Goal: Information Seeking & Learning: Learn about a topic

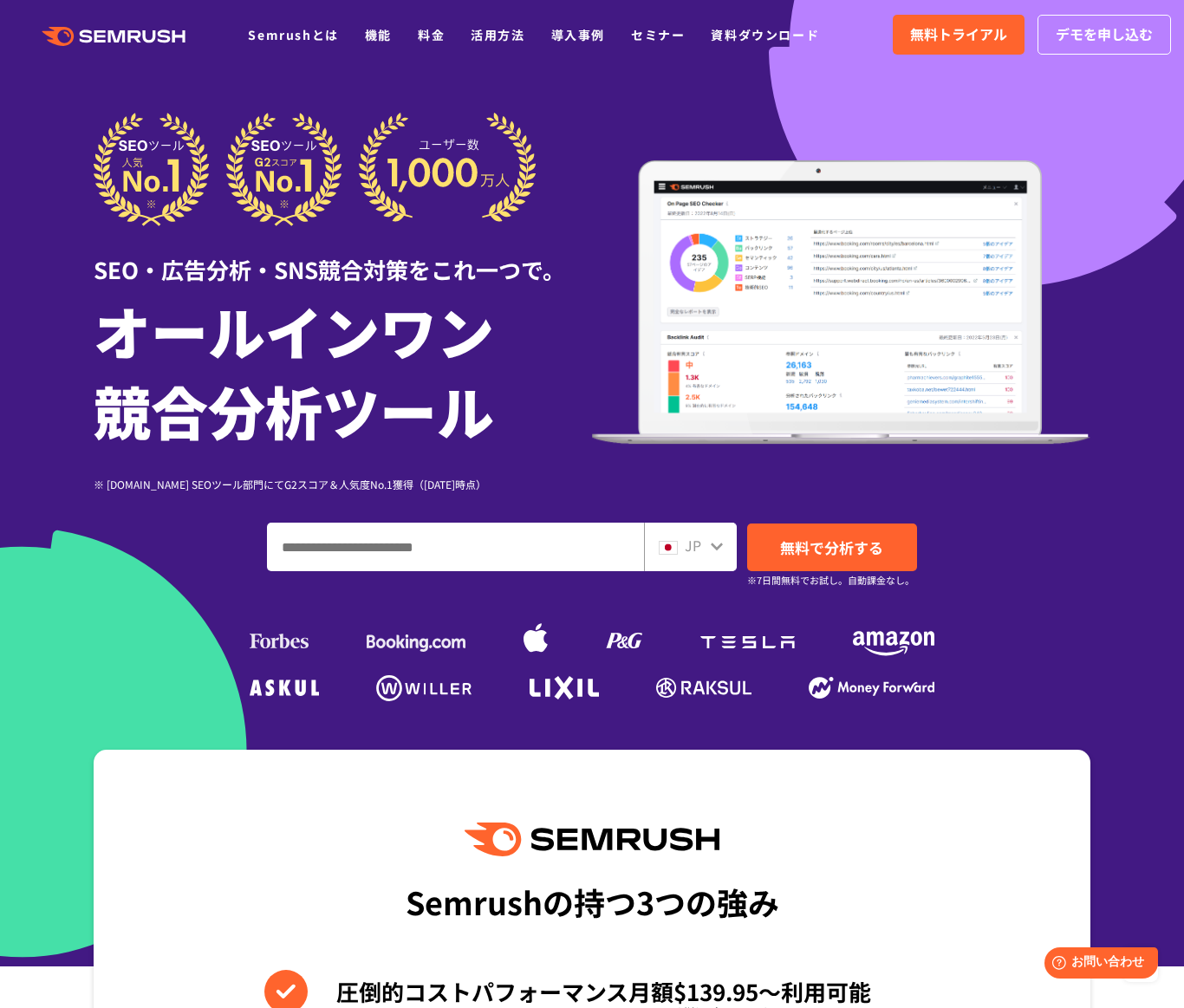
drag, startPoint x: 189, startPoint y: 478, endPoint x: 177, endPoint y: 145, distance: 333.2
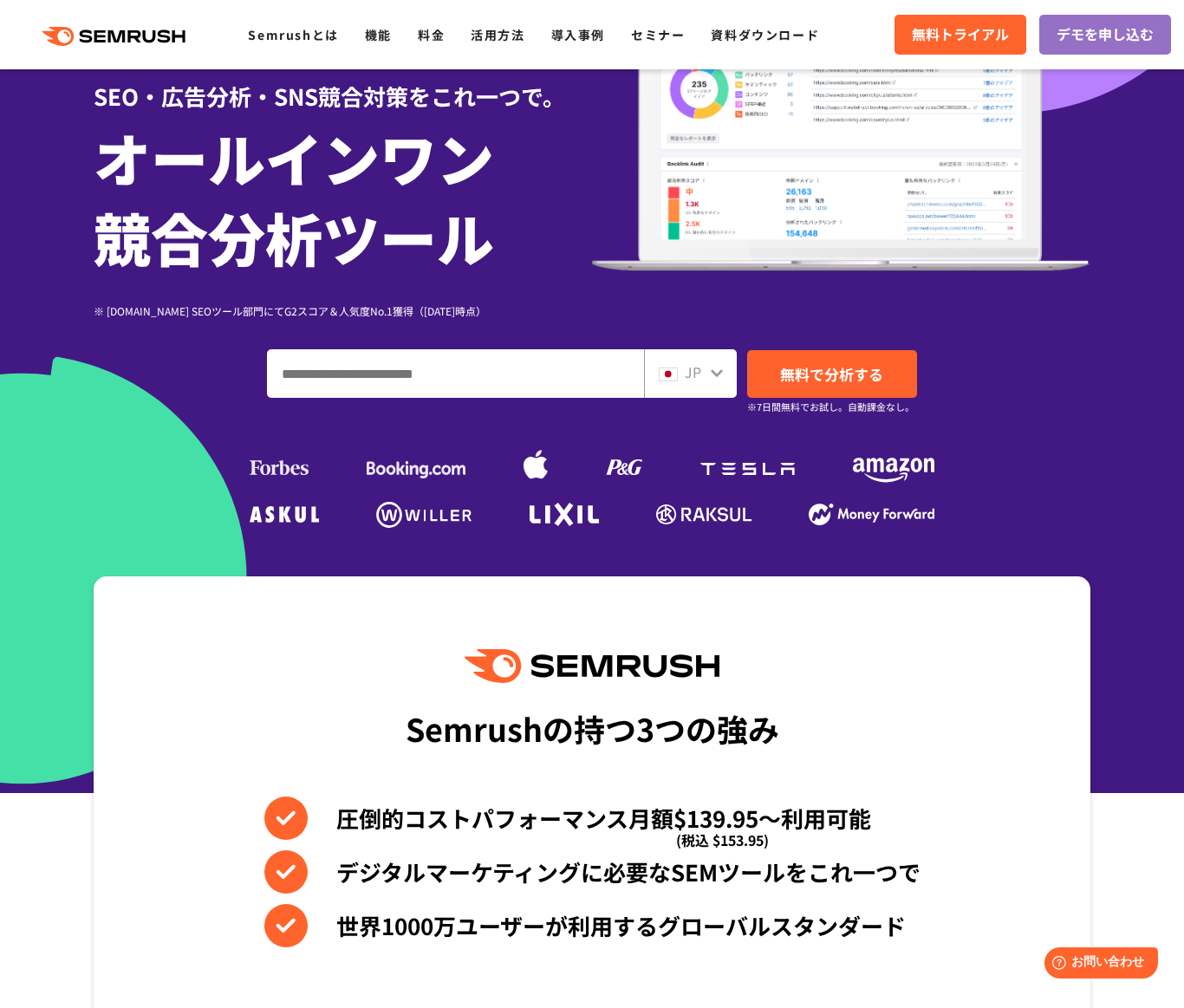
scroll to position [347, 0]
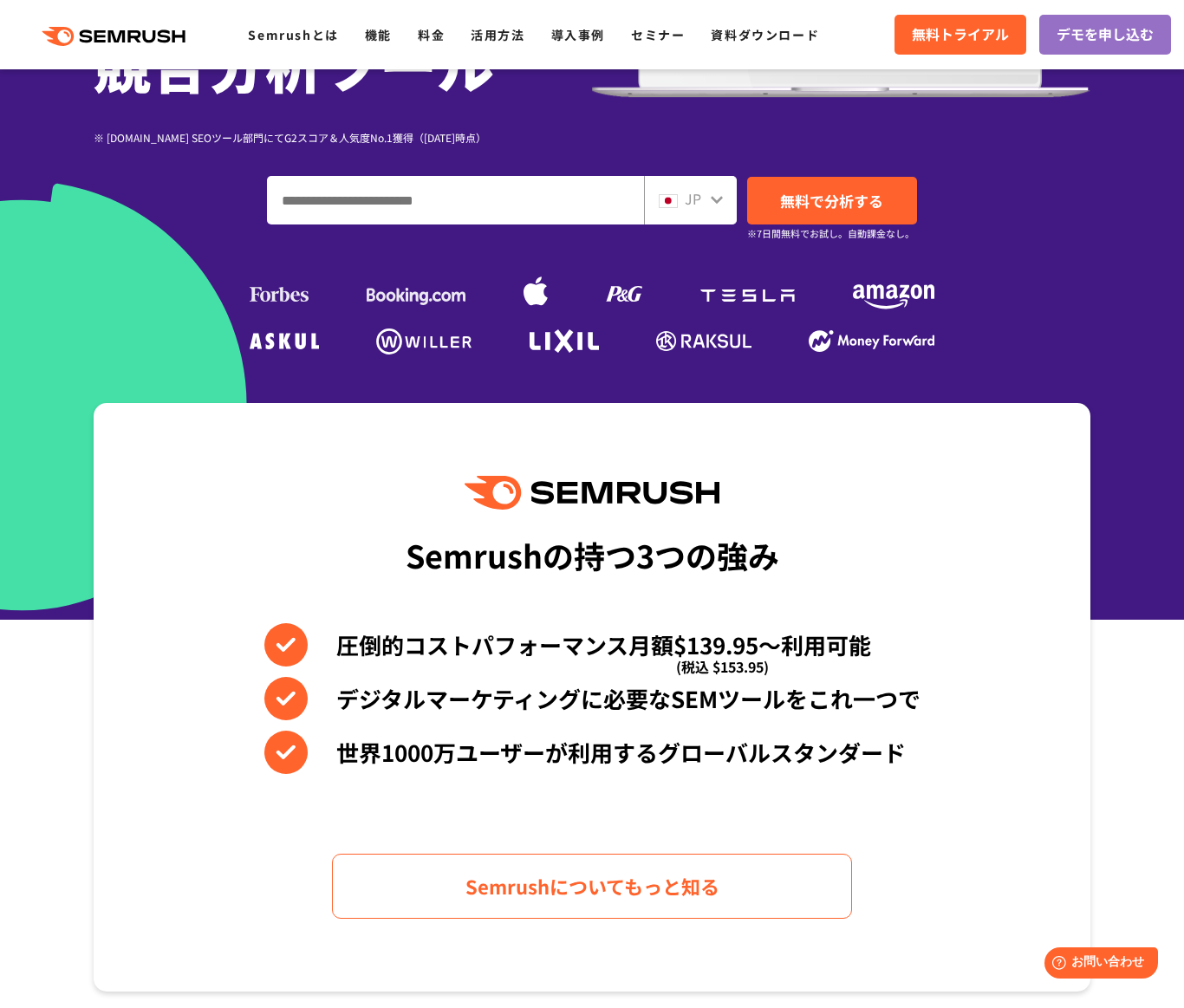
click at [363, 49] on div ".cls {fill: #FF642D;} .cls {fill: #FF642D;} Semrushとは 機能 料金 活用方法 導入事例 セミナー 資料ダウ…" at bounding box center [592, 34] width 1184 height 52
click at [371, 34] on link "機能" at bounding box center [378, 34] width 26 height 18
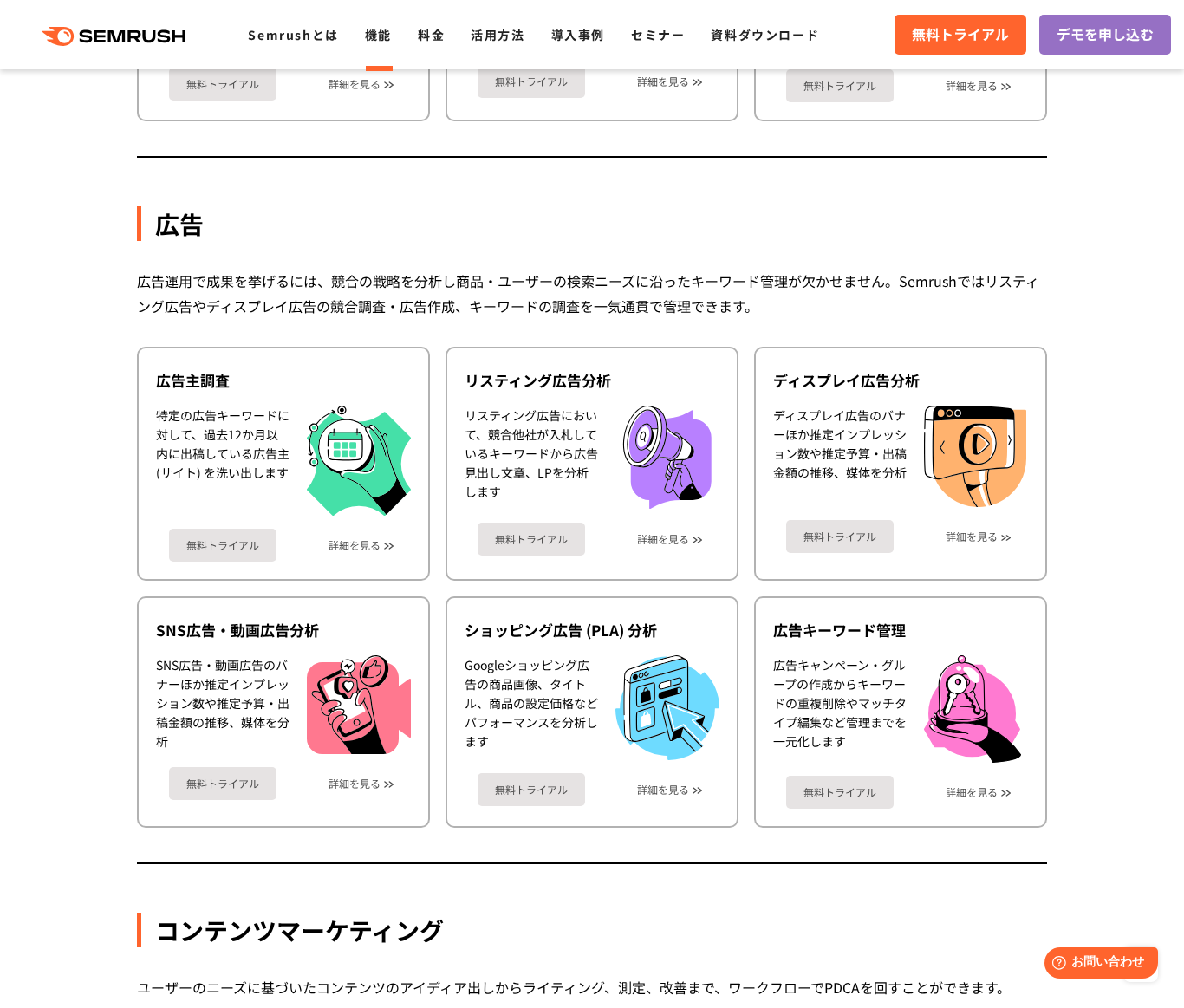
scroll to position [1618, 0]
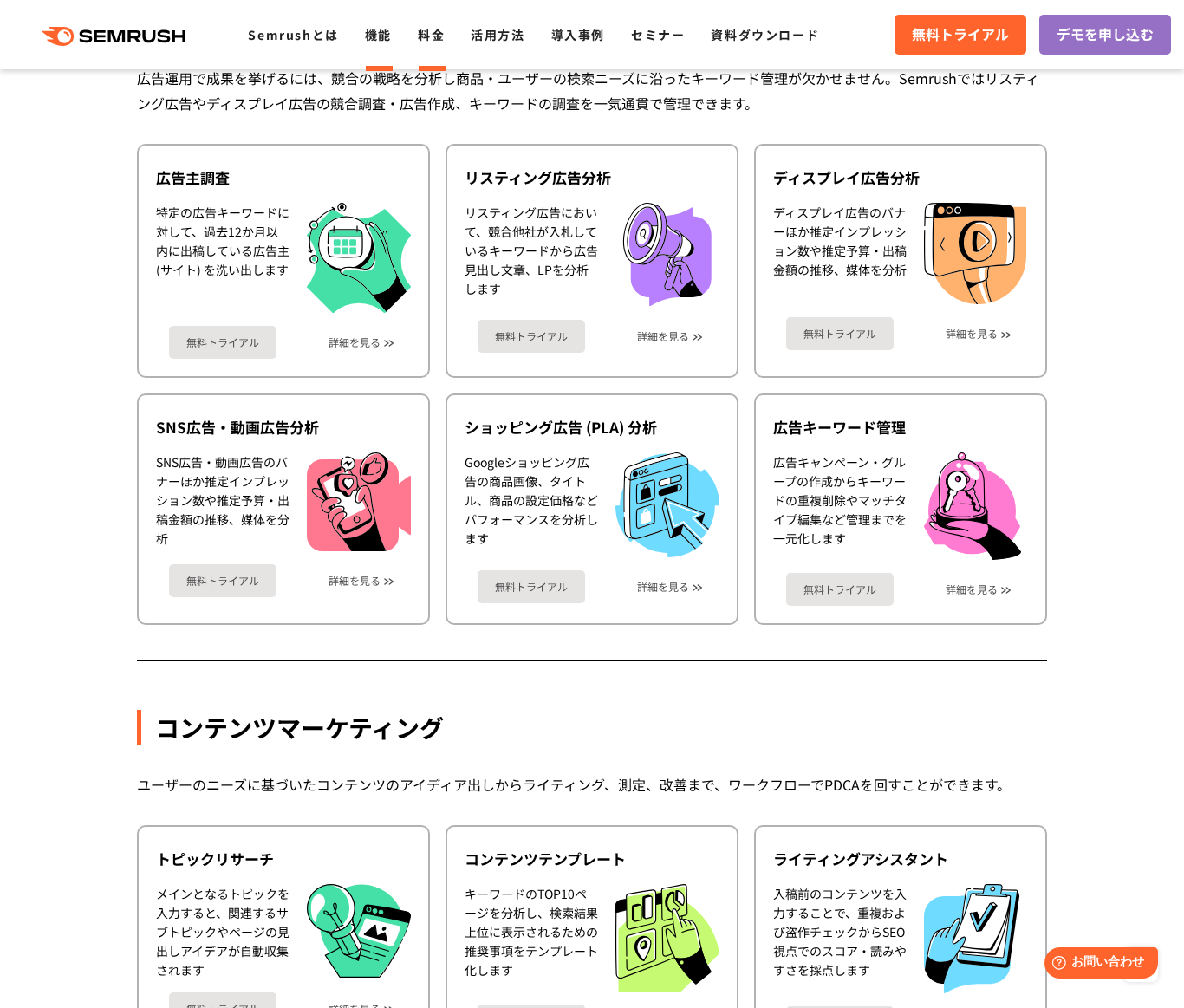
click at [425, 35] on link "料金" at bounding box center [431, 34] width 26 height 18
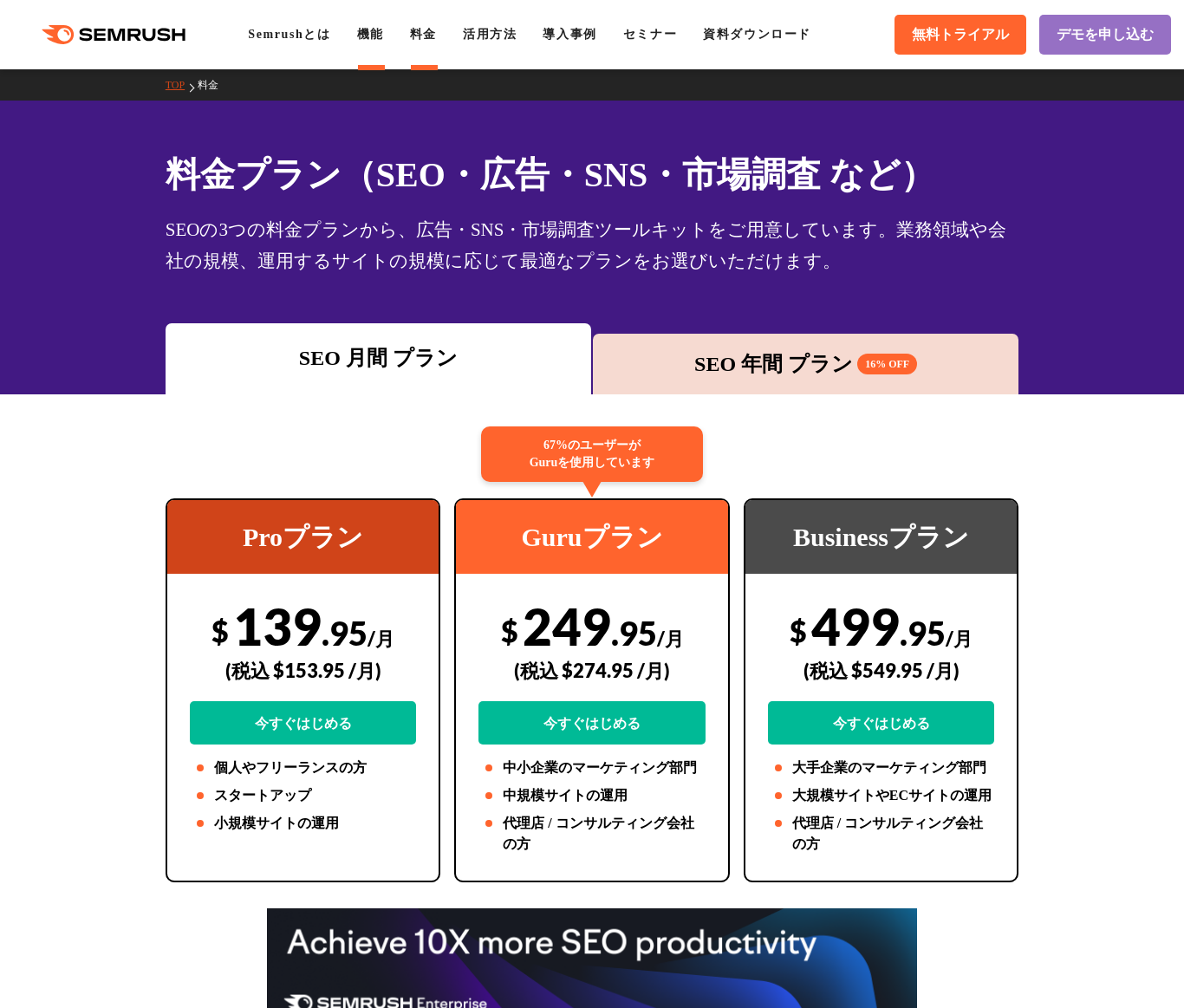
click at [378, 41] on link "機能" at bounding box center [371, 34] width 26 height 13
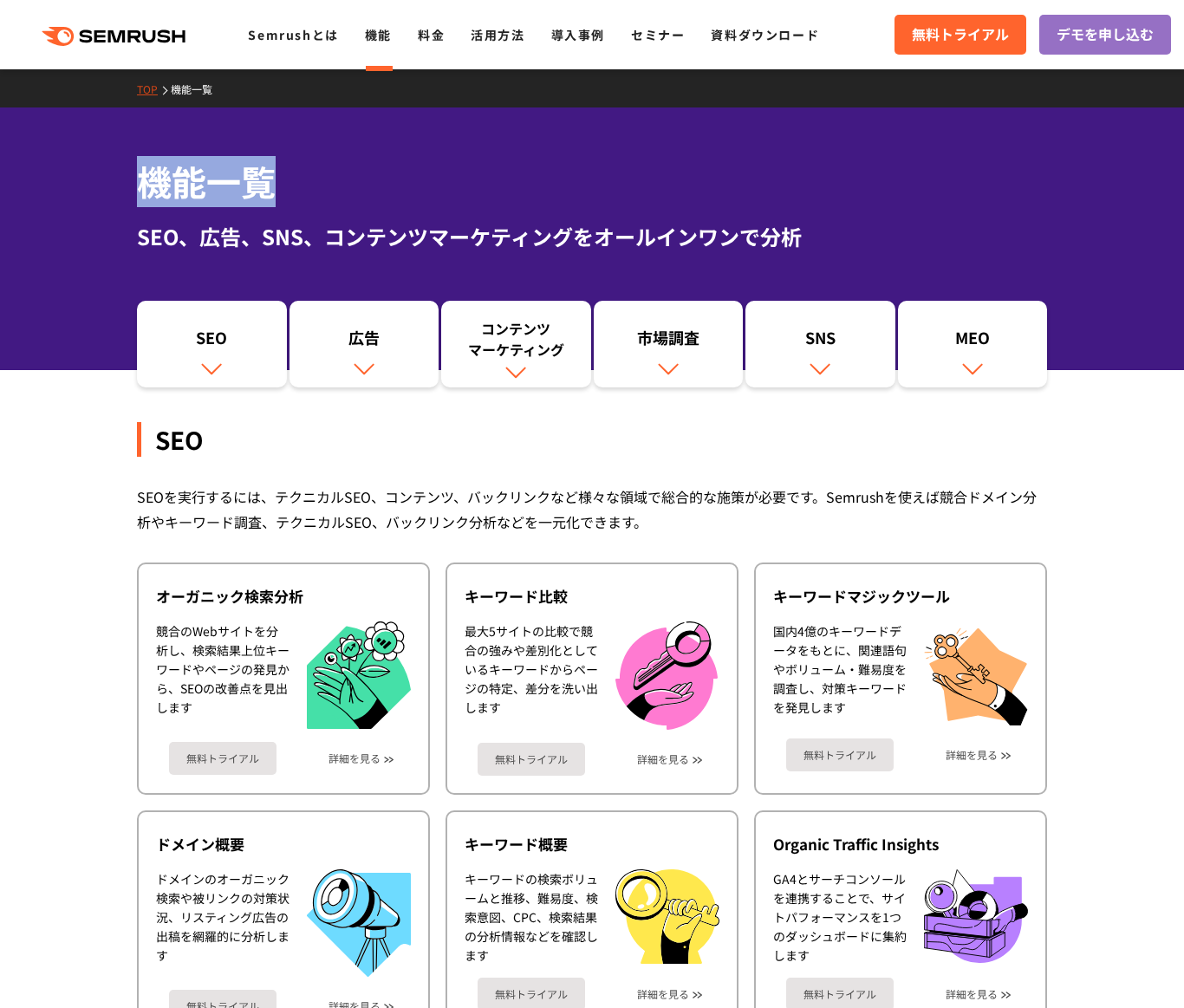
drag, startPoint x: 129, startPoint y: 192, endPoint x: 375, endPoint y: 183, distance: 246.2
click at [375, 183] on div "機能一覧 SEO、広告、SNS、コンテンツマーケティングをオールインワンで分析" at bounding box center [592, 204] width 945 height 96
click at [375, 183] on h1 "機能一覧" at bounding box center [592, 182] width 910 height 51
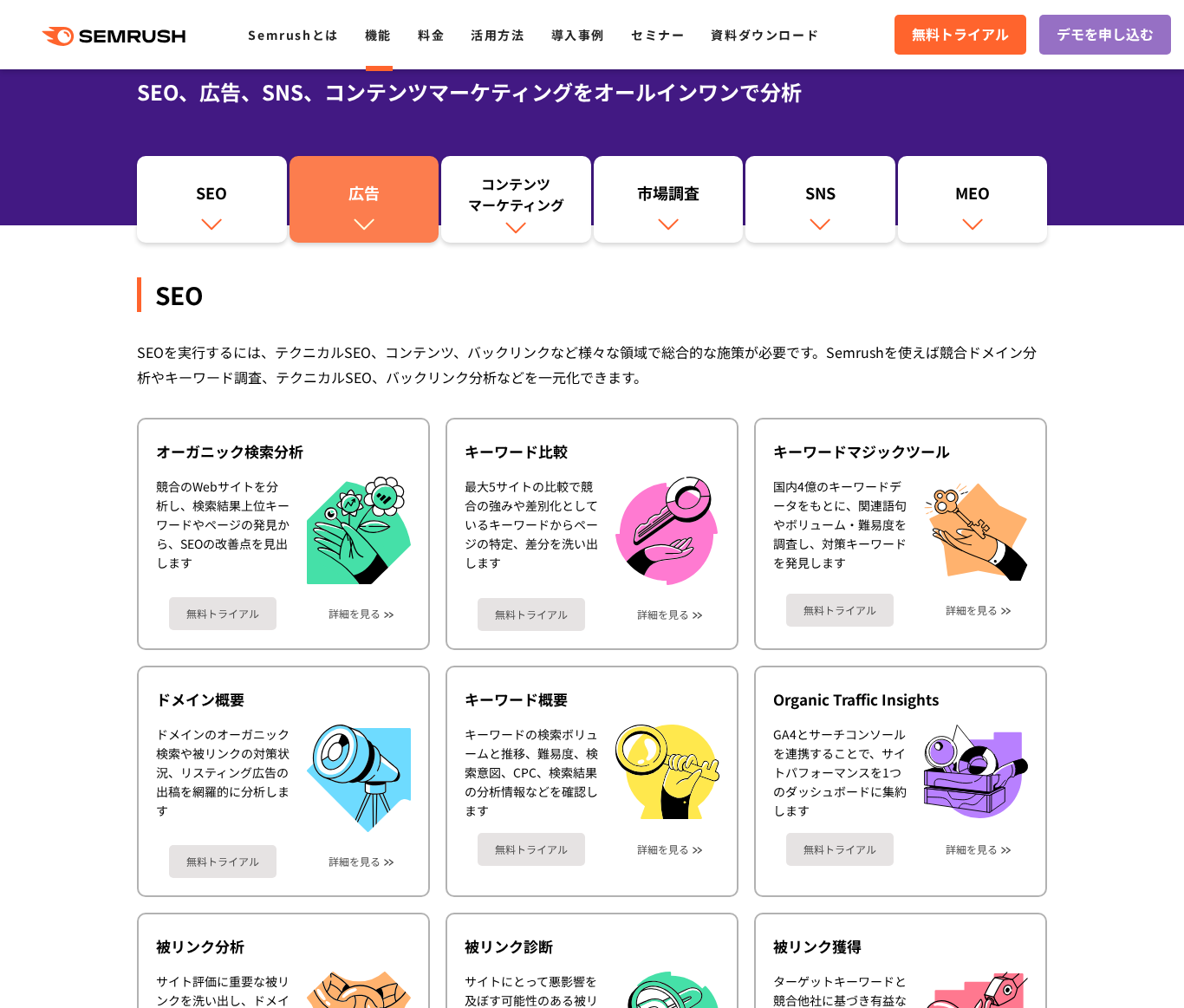
click at [387, 198] on div "広告" at bounding box center [365, 196] width 132 height 29
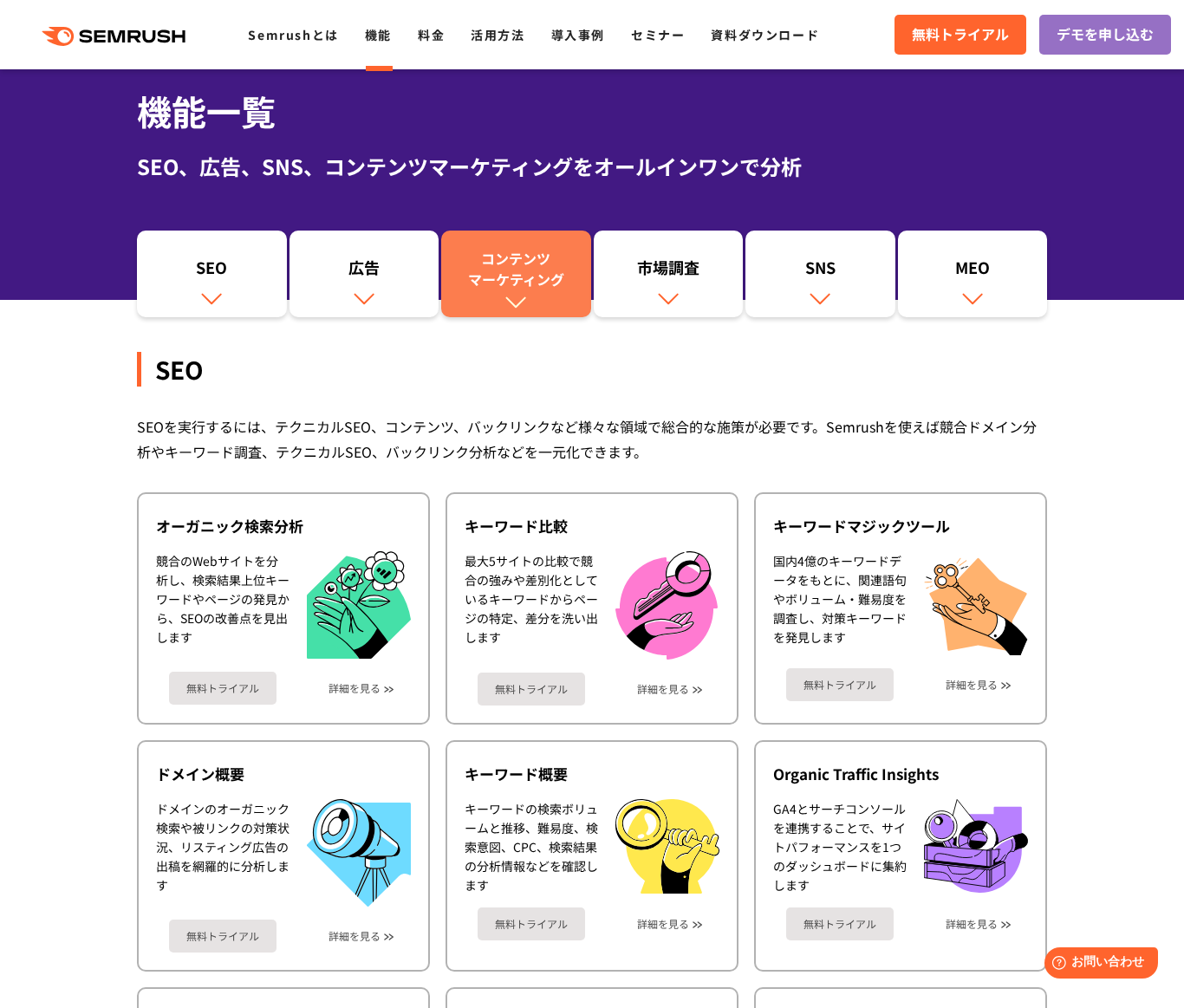
click at [501, 249] on div "コンテンツ マーケティング" at bounding box center [517, 268] width 132 height 41
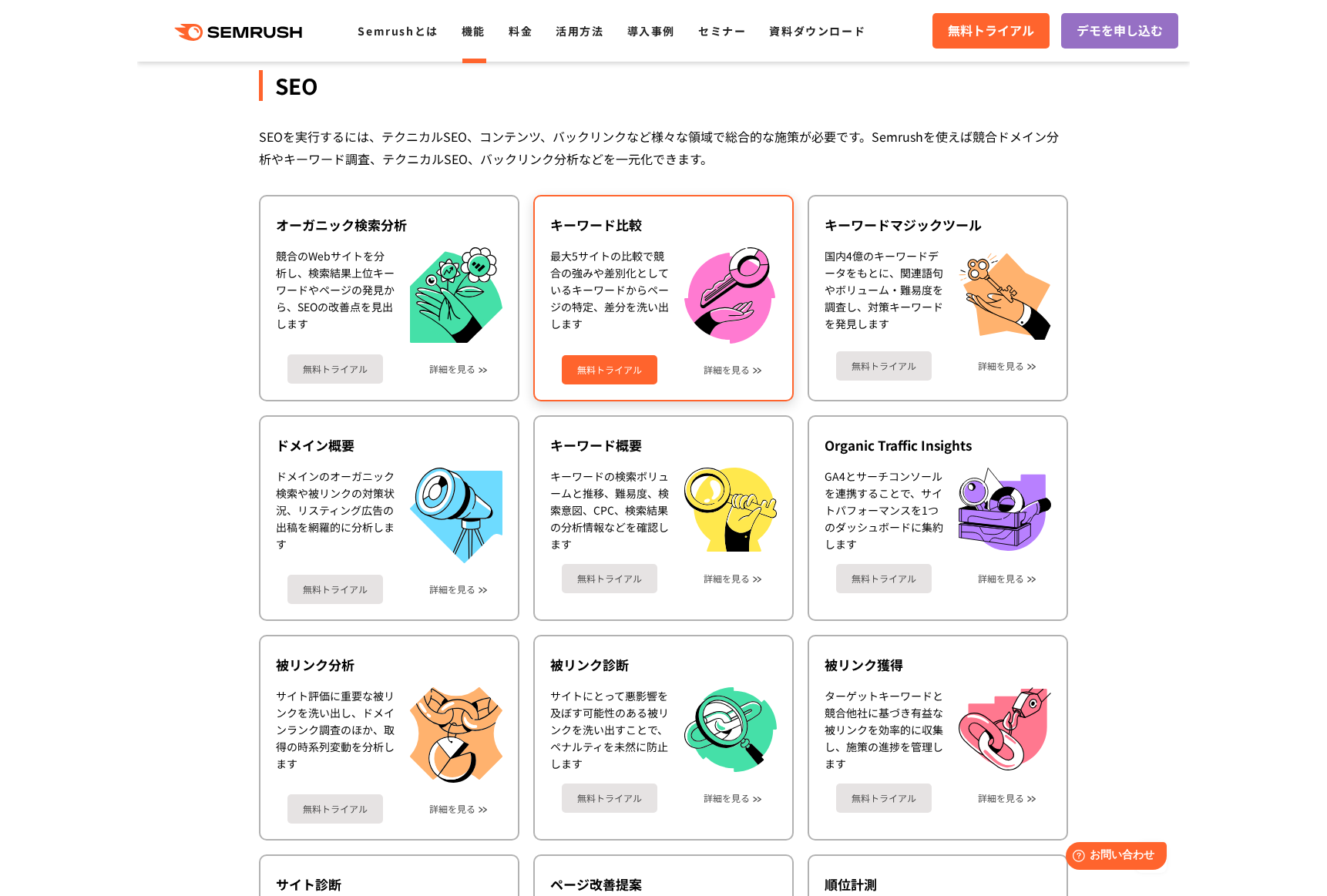
scroll to position [125, 0]
